Goal: Transaction & Acquisition: Purchase product/service

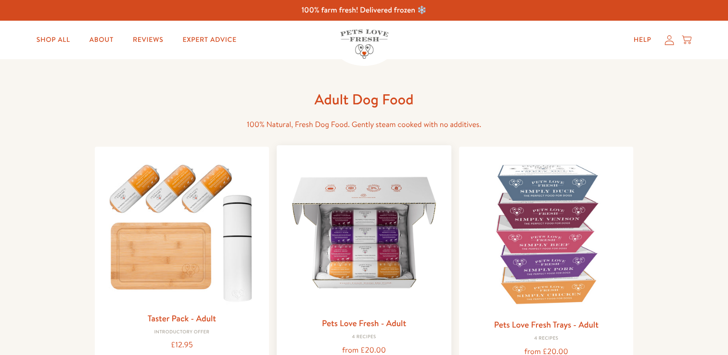
click at [366, 218] on img at bounding box center [363, 232] width 159 height 159
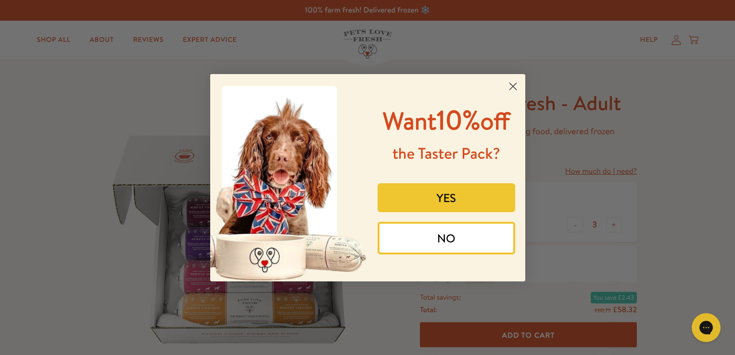
click at [512, 85] on circle "Close dialog" at bounding box center [512, 86] width 16 height 16
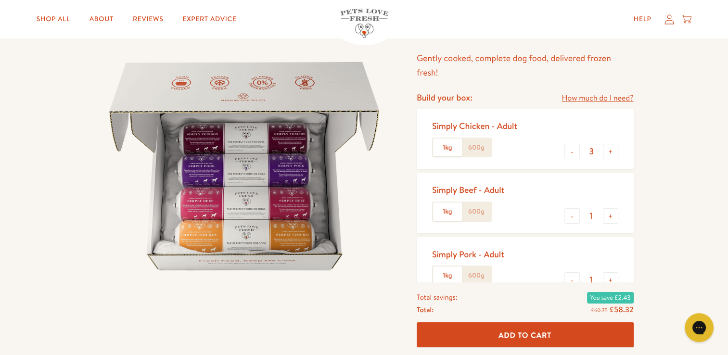
scroll to position [77, 0]
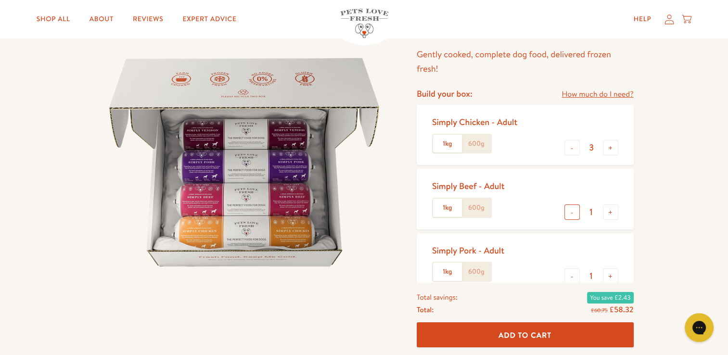
click at [571, 214] on button "-" at bounding box center [571, 211] width 15 height 15
type input "0"
click at [608, 278] on button "+" at bounding box center [610, 275] width 15 height 15
type input "3"
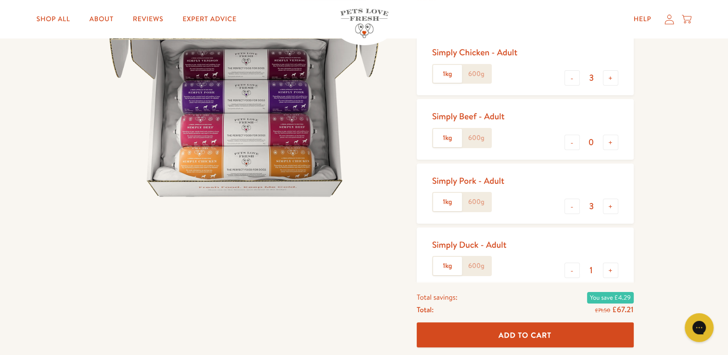
scroll to position [154, 0]
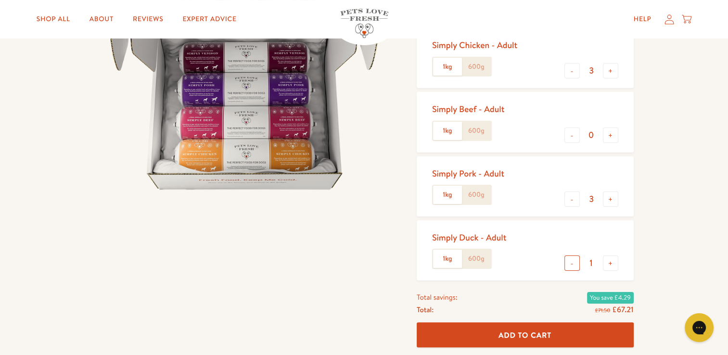
click at [573, 265] on button "-" at bounding box center [571, 262] width 15 height 15
type input "0"
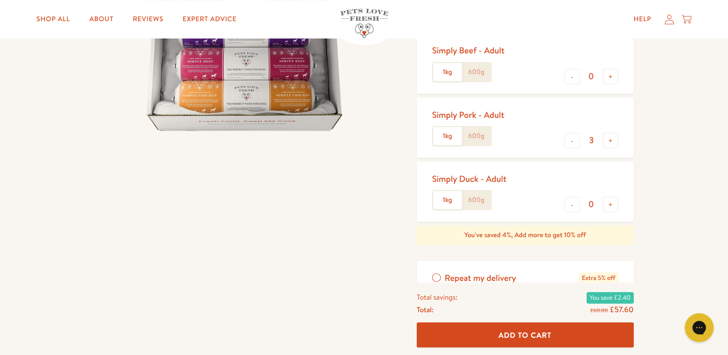
scroll to position [224, 0]
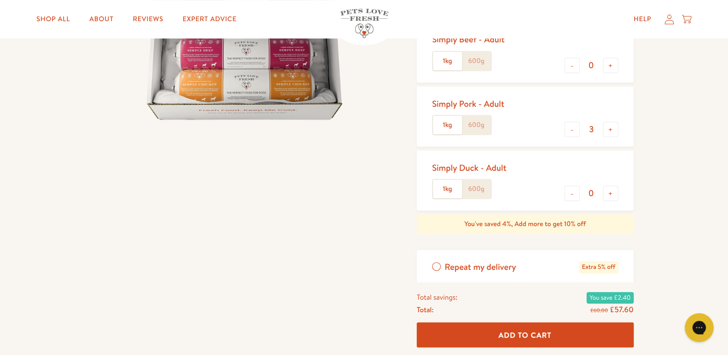
click at [566, 330] on button "Add To Cart" at bounding box center [524, 334] width 217 height 25
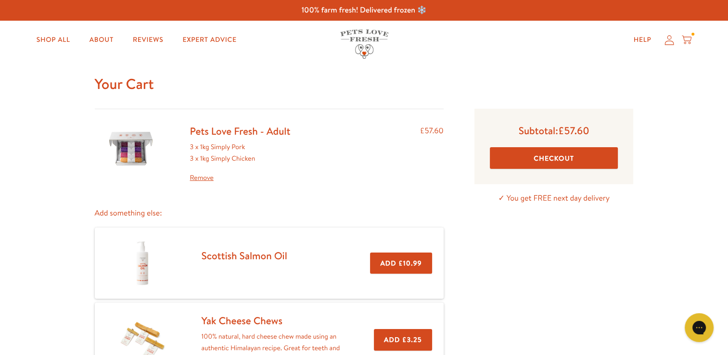
click at [600, 158] on button "Checkout" at bounding box center [554, 158] width 128 height 22
